Goal: Book appointment/travel/reservation

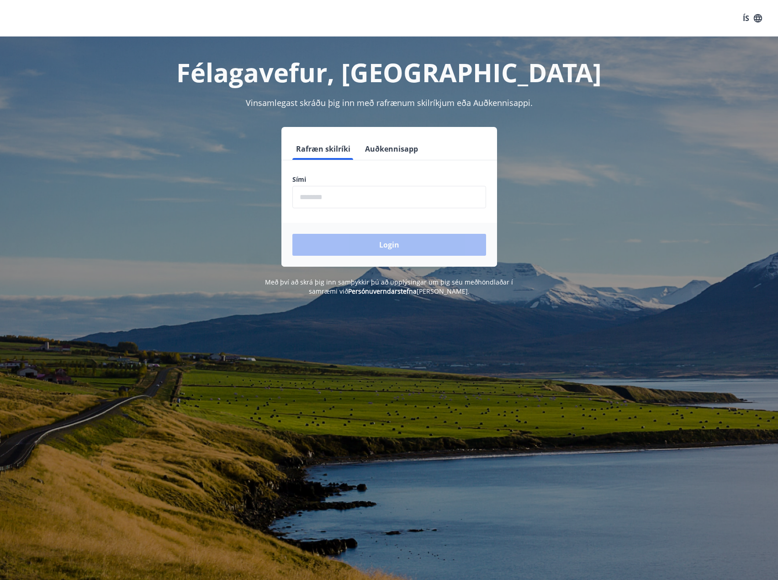
click at [395, 200] on input "phone" at bounding box center [389, 197] width 194 height 22
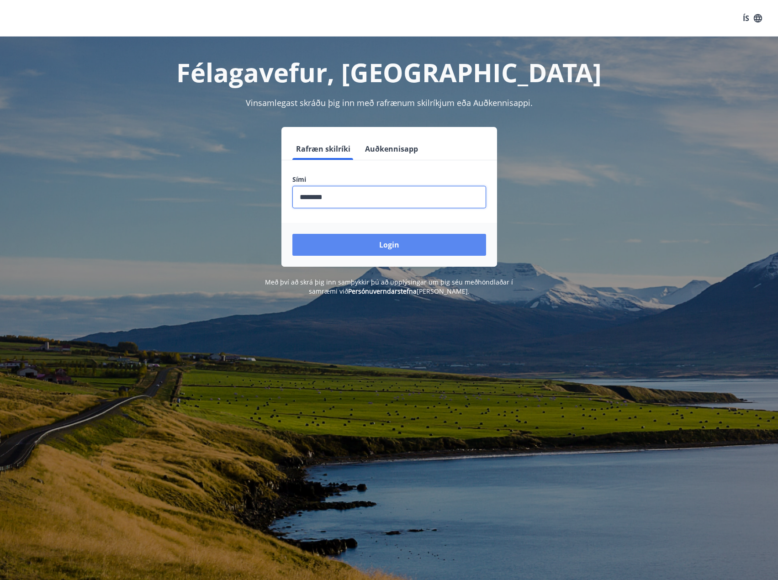
type input "********"
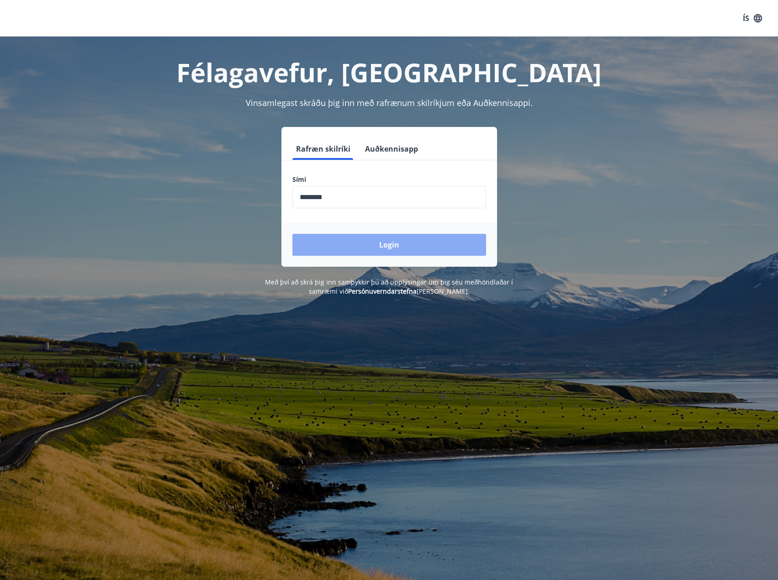
click at [385, 248] on button "Login" at bounding box center [389, 245] width 194 height 22
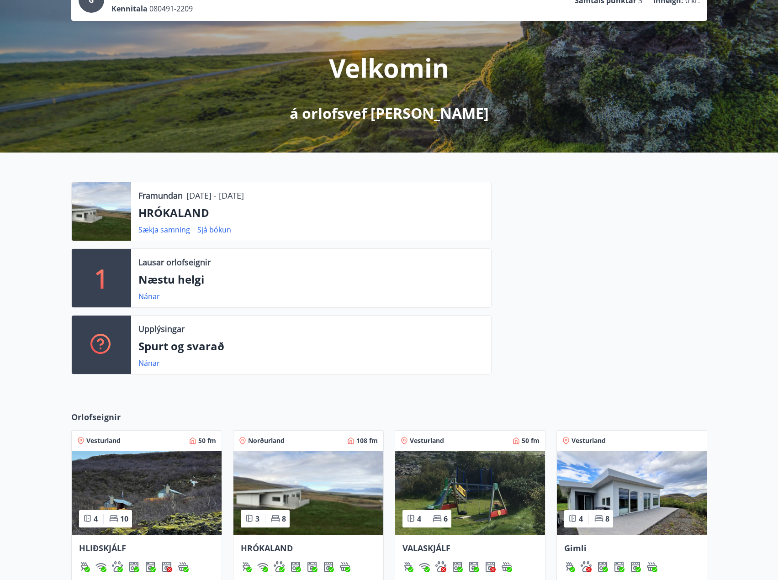
scroll to position [91, 0]
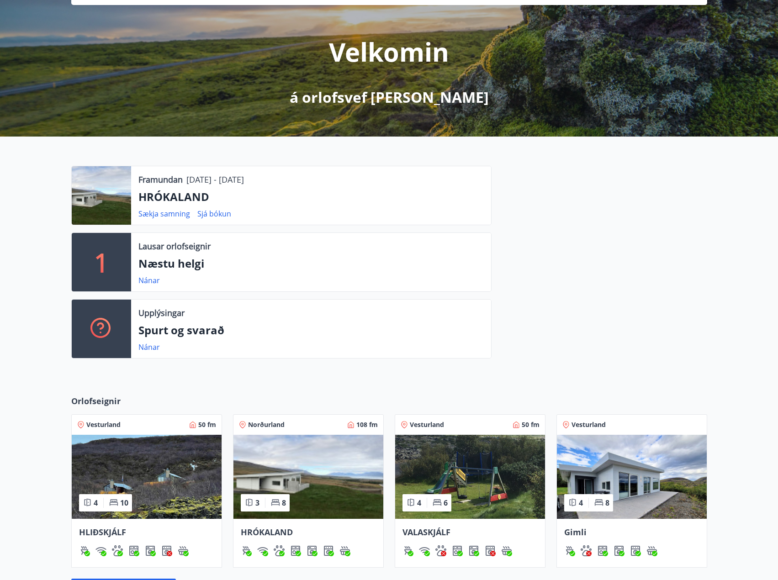
click at [306, 492] on img at bounding box center [308, 477] width 150 height 84
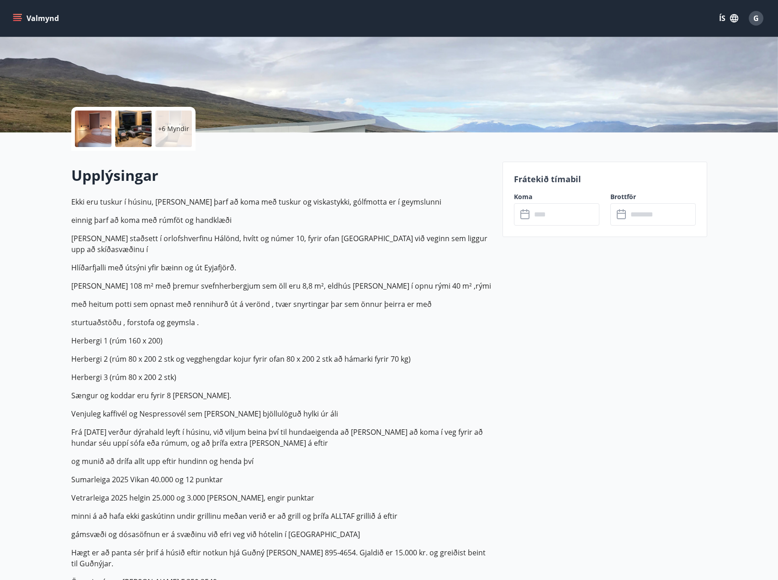
scroll to position [137, 0]
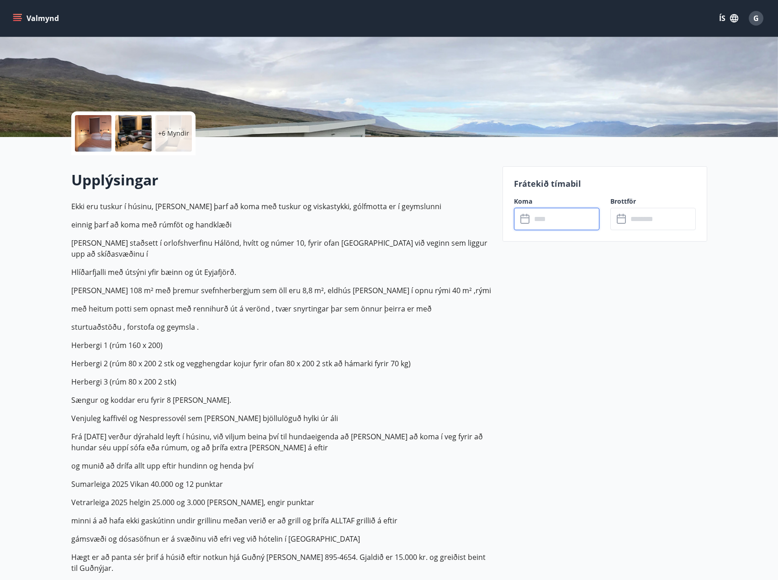
click at [544, 218] on input "text" at bounding box center [565, 219] width 68 height 22
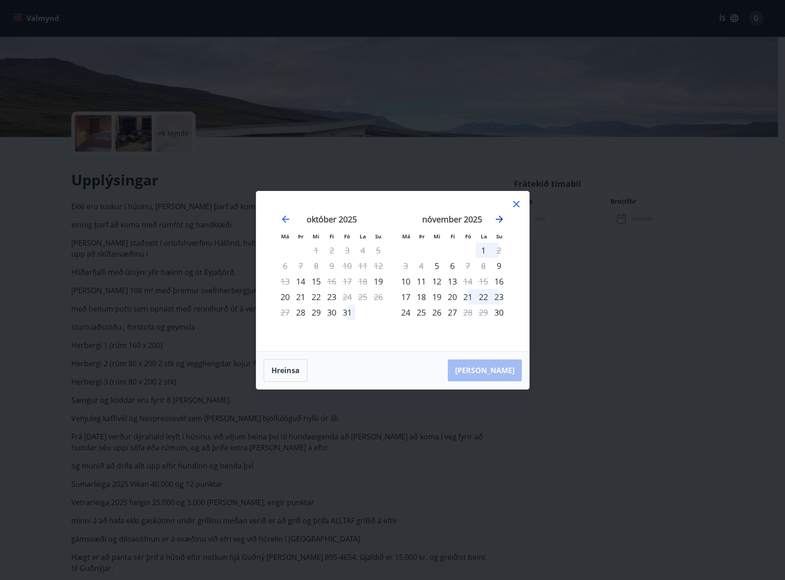
click at [503, 220] on icon "Move forward to switch to the next month." at bounding box center [499, 219] width 11 height 11
drag, startPoint x: 517, startPoint y: 204, endPoint x: 505, endPoint y: 309, distance: 105.7
click at [517, 293] on div "Má Þr Mi Fi Fö La Su Má Þr Mi Fi Fö La Su [DATE] 1 2 3 4 5 6 7 8 9 10 11 12 13 …" at bounding box center [392, 271] width 273 height 160
click at [517, 205] on icon at bounding box center [516, 204] width 6 height 6
